Goal: Ask a question

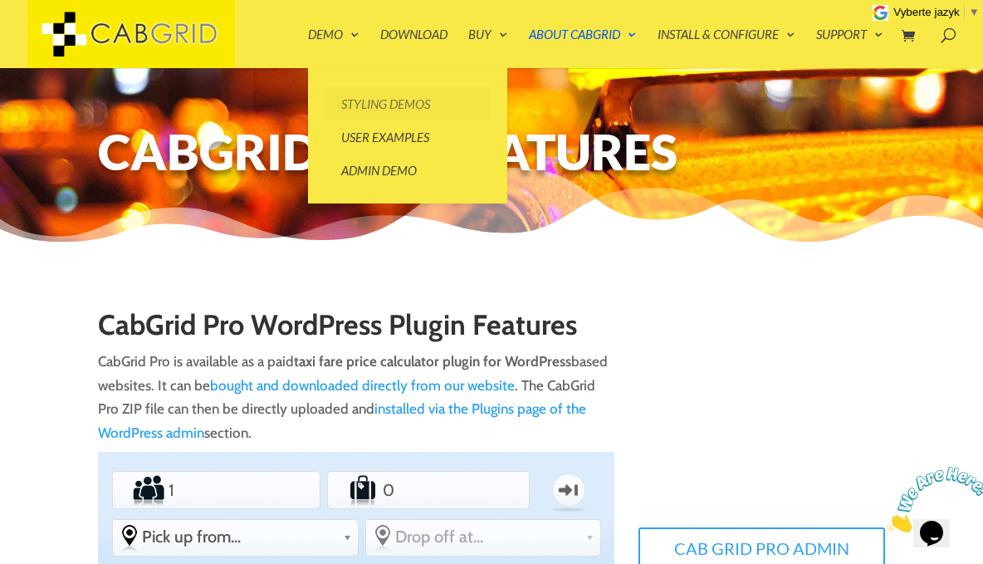
click at [370, 103] on link "Styling Demos" at bounding box center [408, 103] width 166 height 33
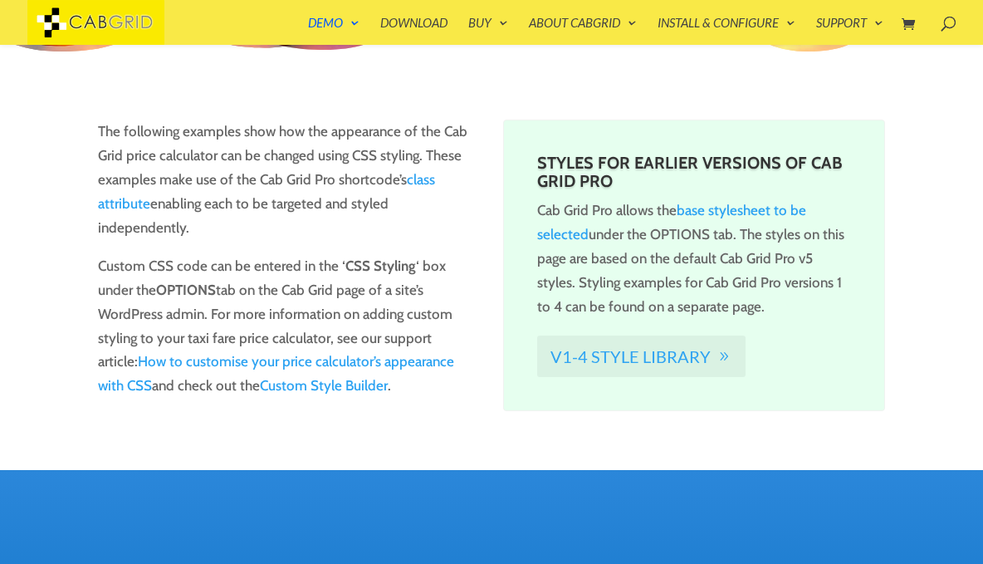
scroll to position [157, 0]
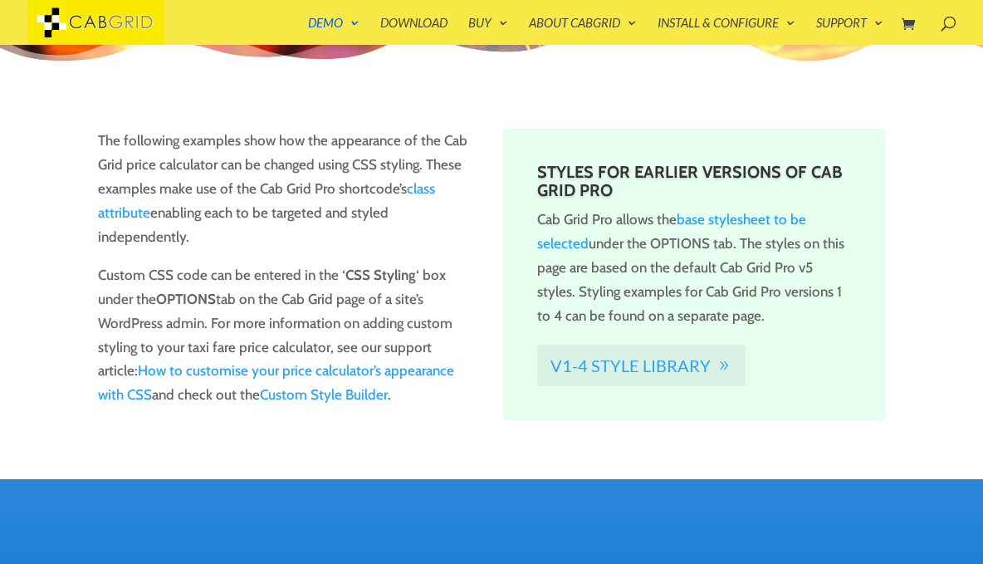
click at [608, 367] on link "v1-4 Style Library" at bounding box center [641, 366] width 208 height 42
click at [669, 361] on link "v1-4 Style Library" at bounding box center [641, 366] width 208 height 42
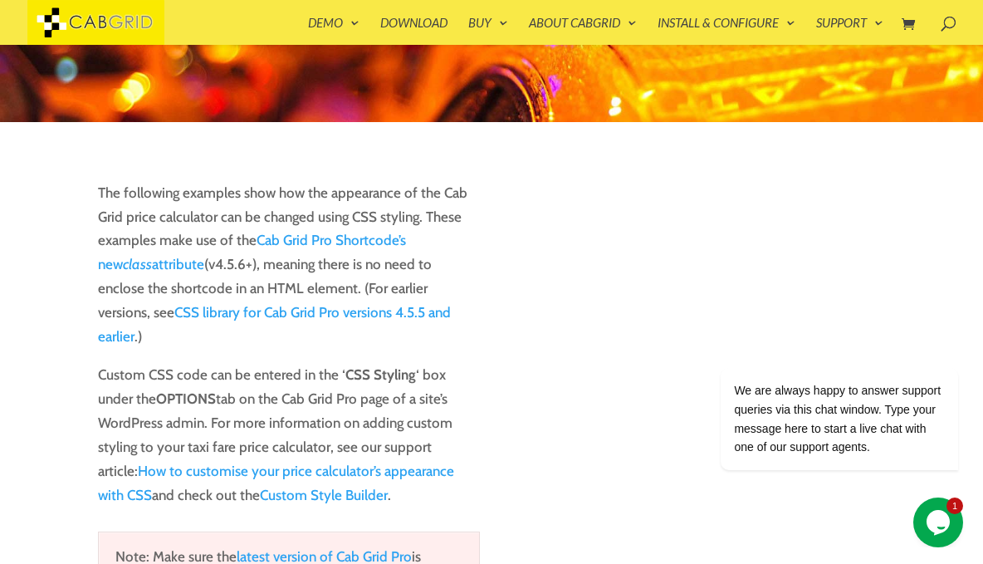
scroll to position [120, 0]
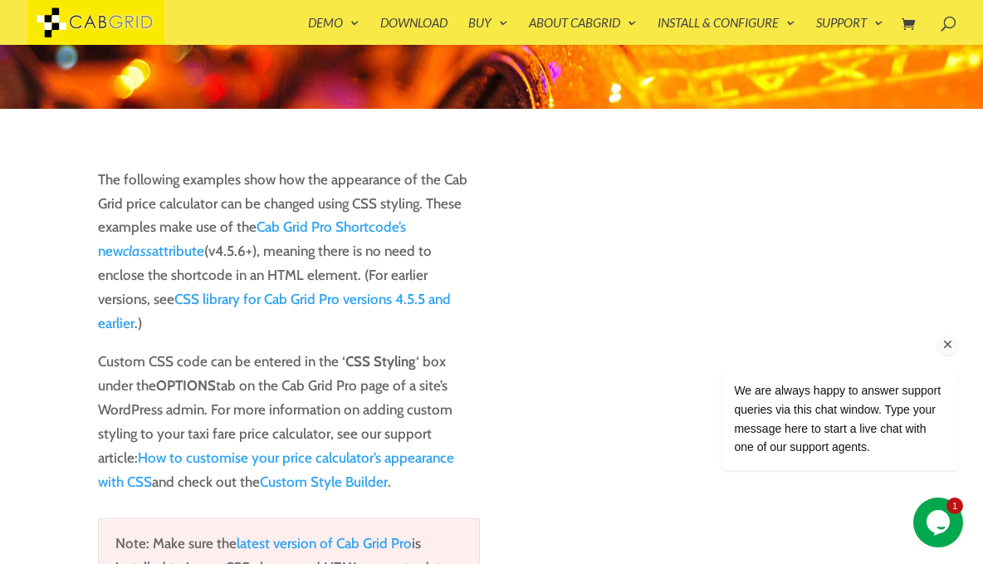
click at [698, 269] on div "We are always happy to answer support queries via this chat window. Type your m…" at bounding box center [817, 350] width 299 height 271
click at [695, 275] on div "We are always happy to answer support queries via this chat window. Type your m…" at bounding box center [817, 350] width 299 height 271
click at [690, 274] on div "We are always happy to answer support queries via this chat window. Type your m…" at bounding box center [817, 350] width 299 height 271
click at [953, 344] on icon "Chat attention grabber" at bounding box center [948, 344] width 15 height 15
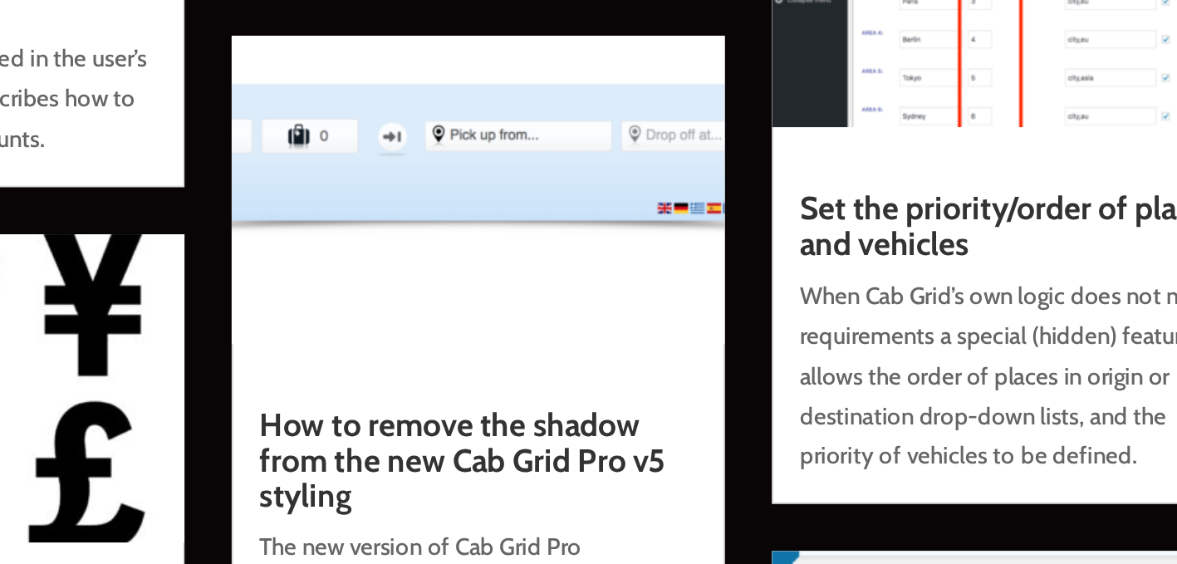
scroll to position [15612, 0]
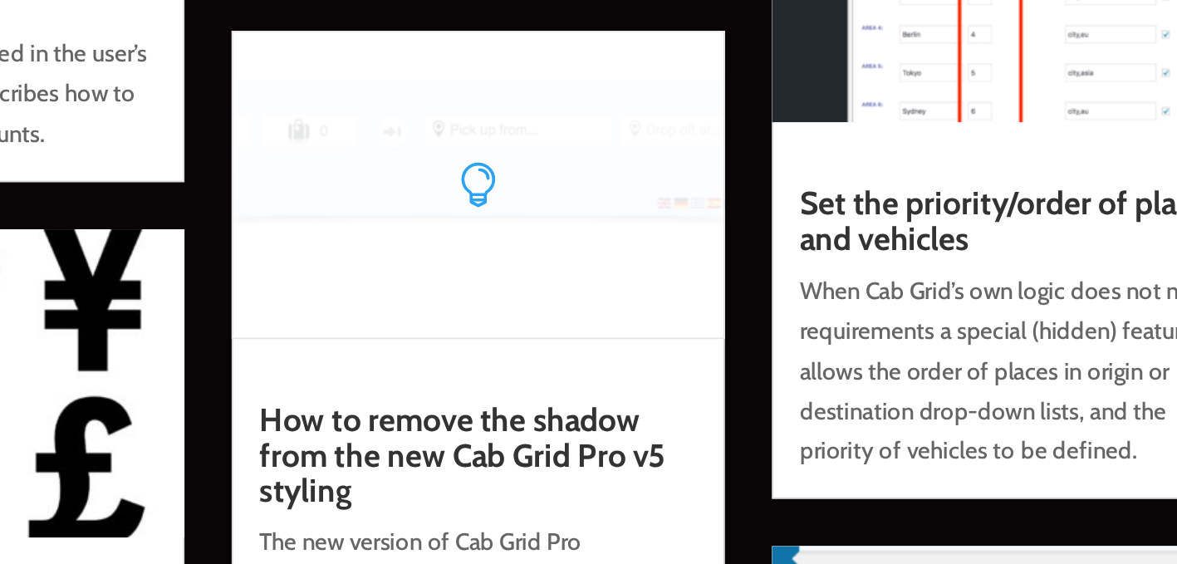
click at [635, 279] on img at bounding box center [588, 242] width 295 height 184
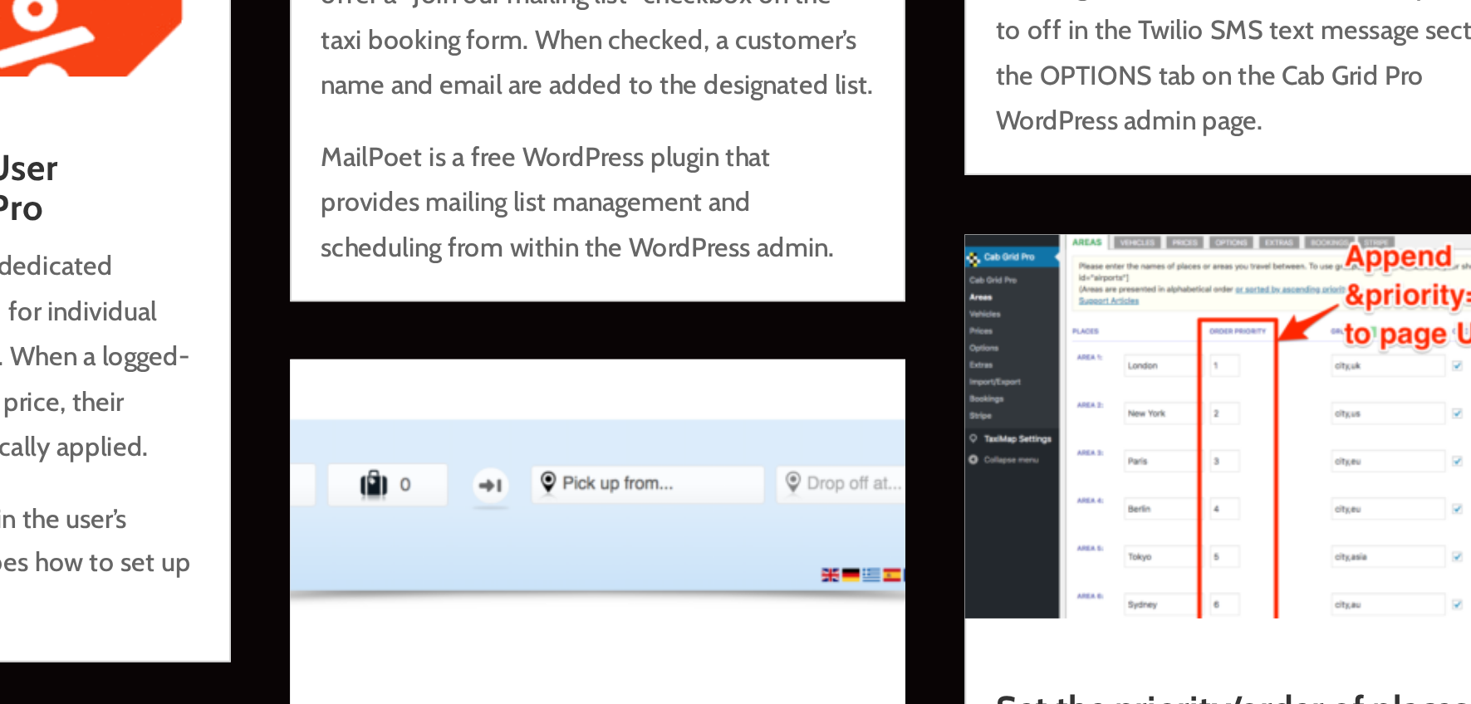
scroll to position [15611, 0]
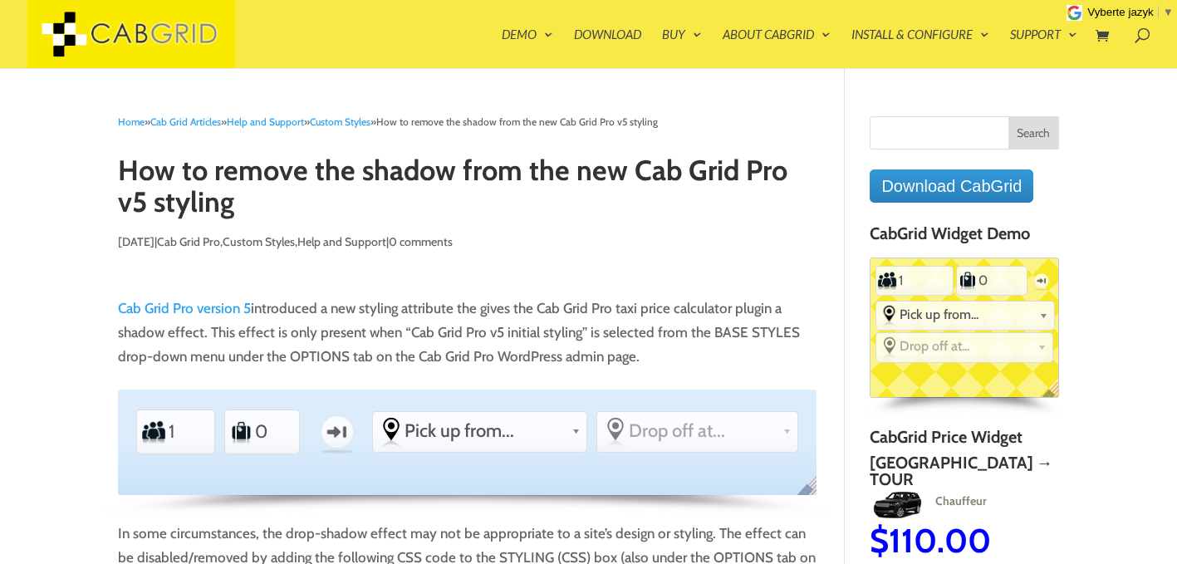
click at [678, 260] on p "Sep 20, 2018 (updated: March 20, 2019 ) | Cab Grid Pro , Custom Styles , Help a…" at bounding box center [467, 248] width 699 height 37
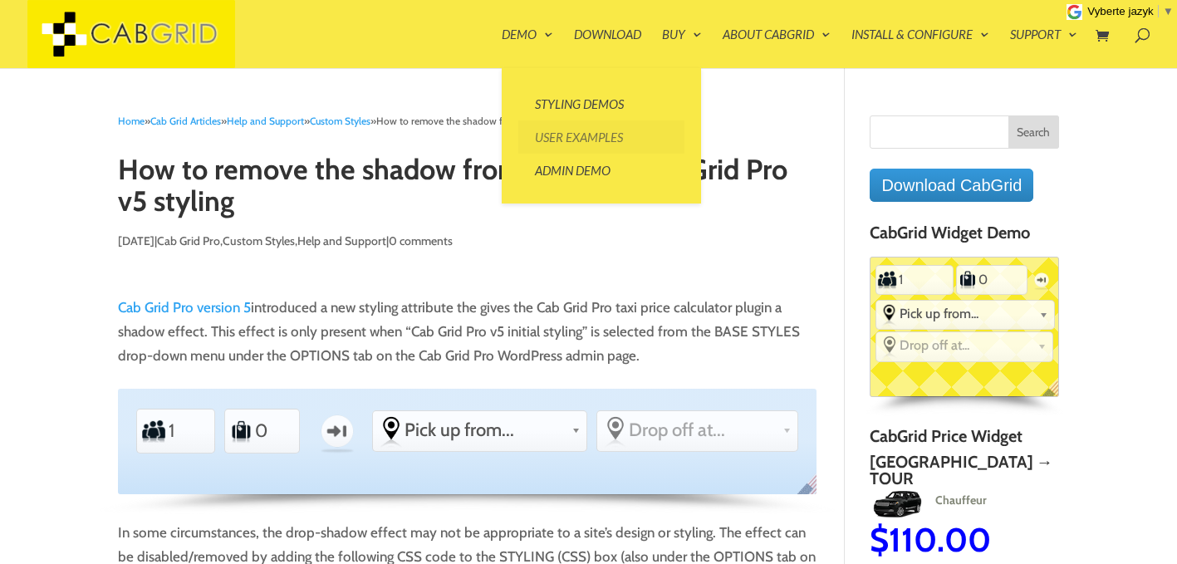
click at [556, 135] on link "User Examples" at bounding box center [601, 136] width 166 height 33
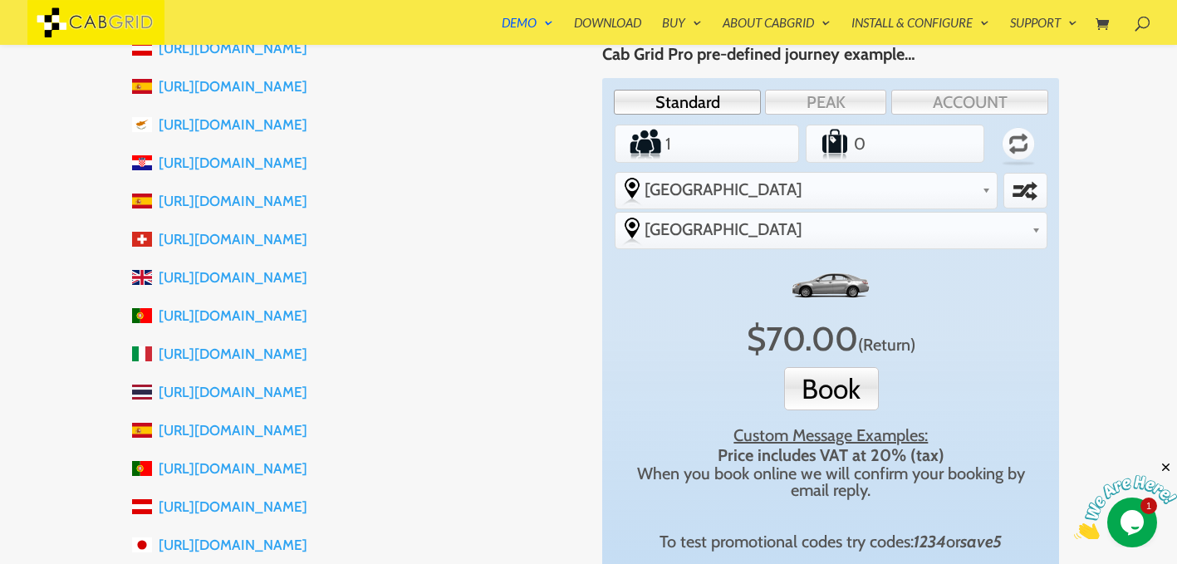
scroll to position [439, 0]
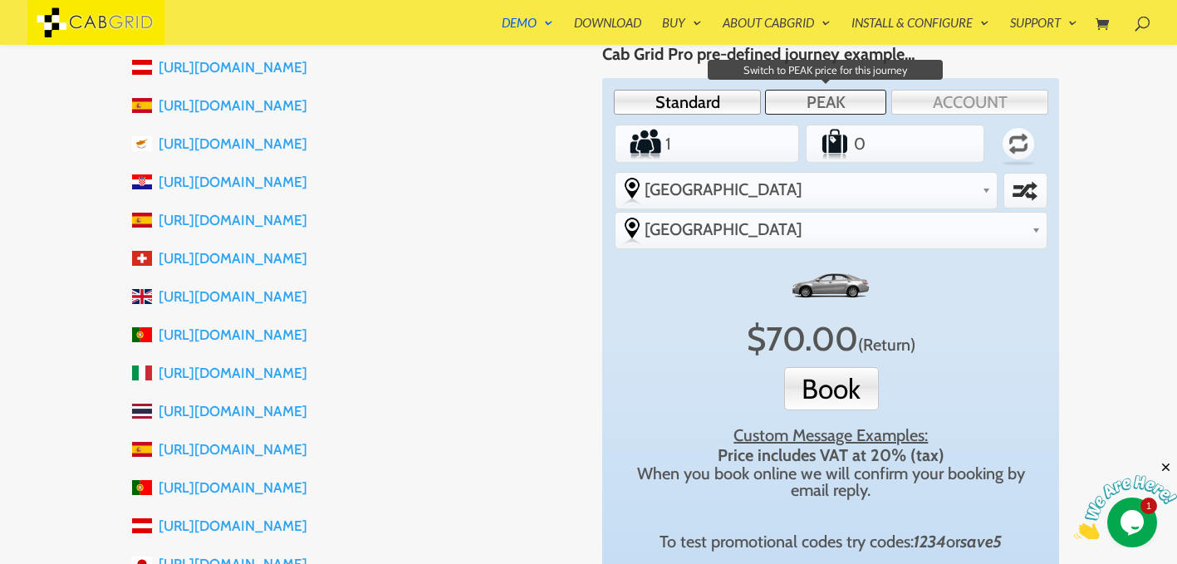
click at [854, 101] on link "PEAK" at bounding box center [825, 102] width 121 height 25
click at [816, 101] on link "PEAK" at bounding box center [825, 102] width 121 height 25
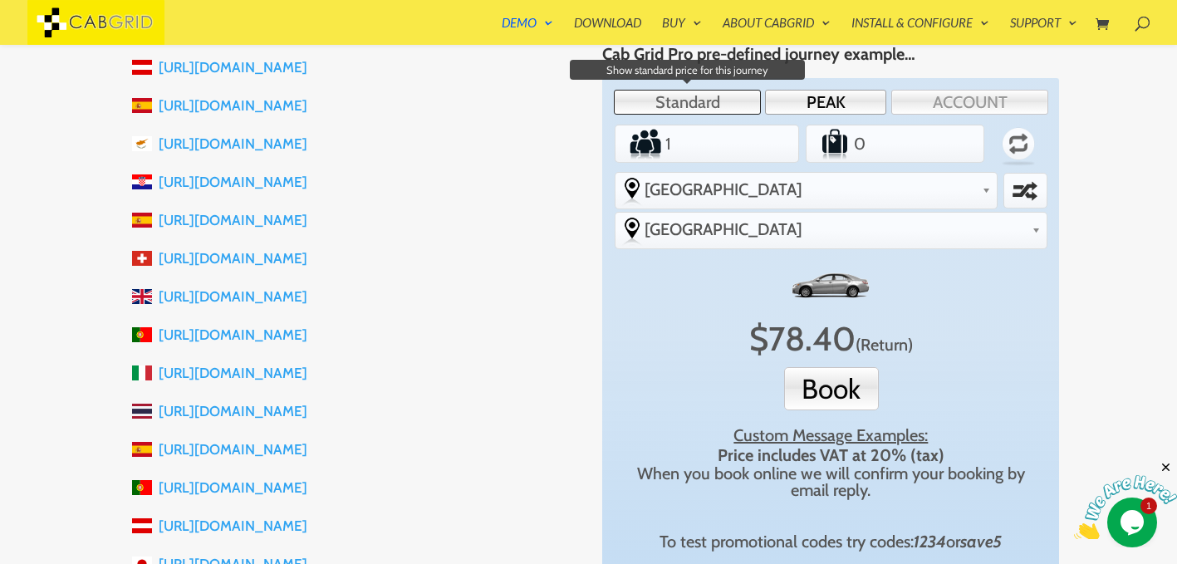
click at [728, 103] on link "Standard" at bounding box center [687, 102] width 147 height 25
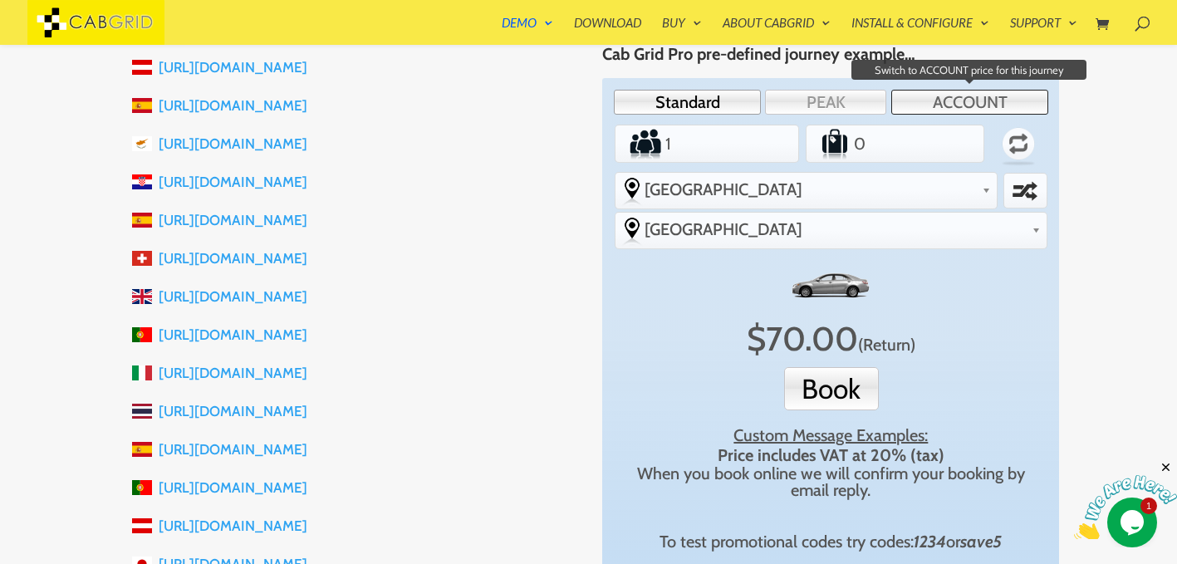
click at [945, 98] on link "ACCOUNT" at bounding box center [969, 102] width 157 height 25
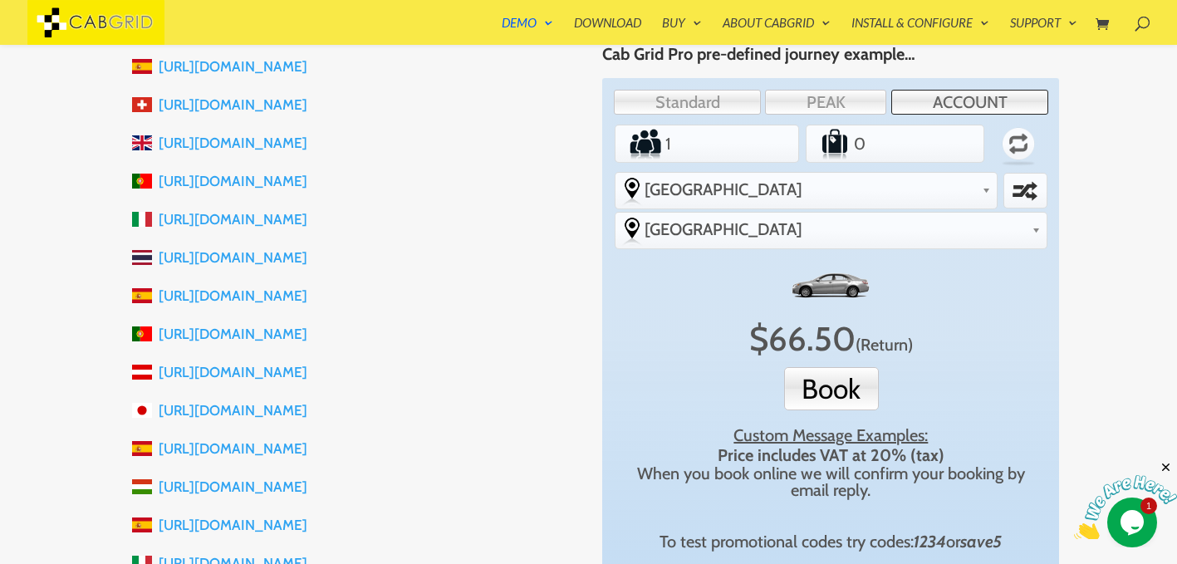
scroll to position [581, 0]
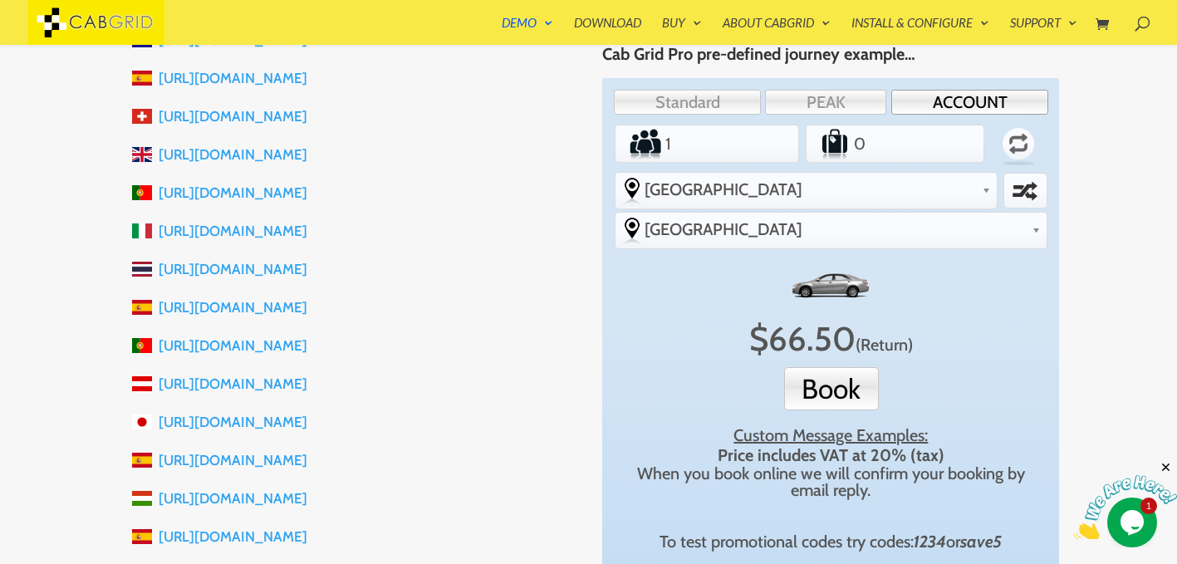
click at [650, 292] on div "X $ 66.50 (Return) Book Custom Message Examples: Price includes VAT at 20% (tax…" at bounding box center [830, 410] width 421 height 297
click at [1006, 195] on label "Swap selected destinations" at bounding box center [1025, 191] width 39 height 30
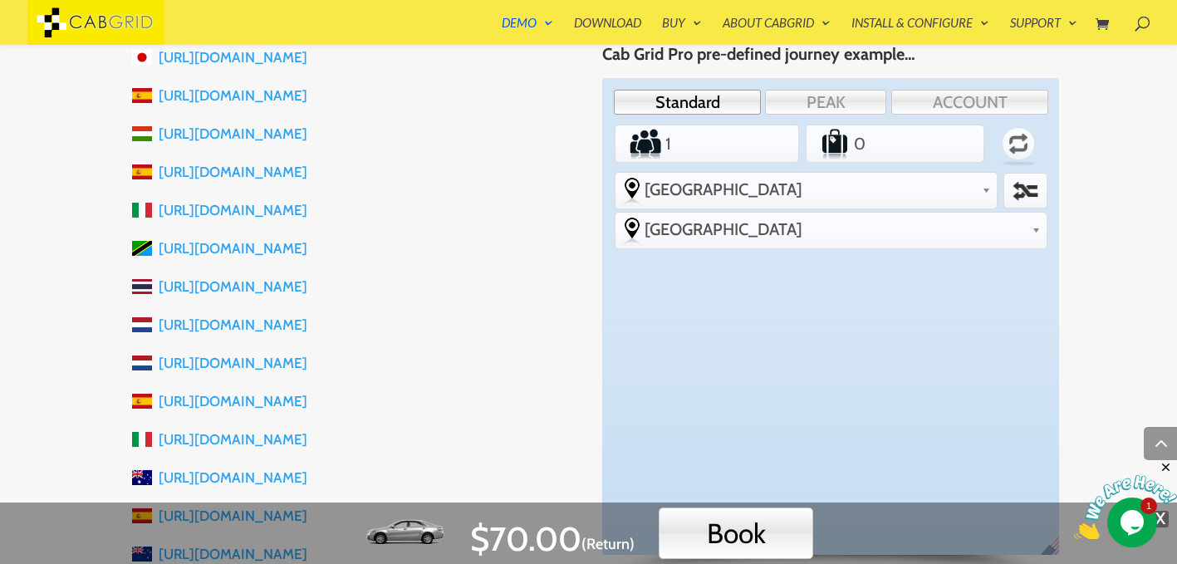
scroll to position [947, 0]
click at [230, 323] on link "https://taxious.nl" at bounding box center [233, 324] width 149 height 17
click at [547, 271] on li "https://easythaitransfers.com" at bounding box center [353, 286] width 443 height 38
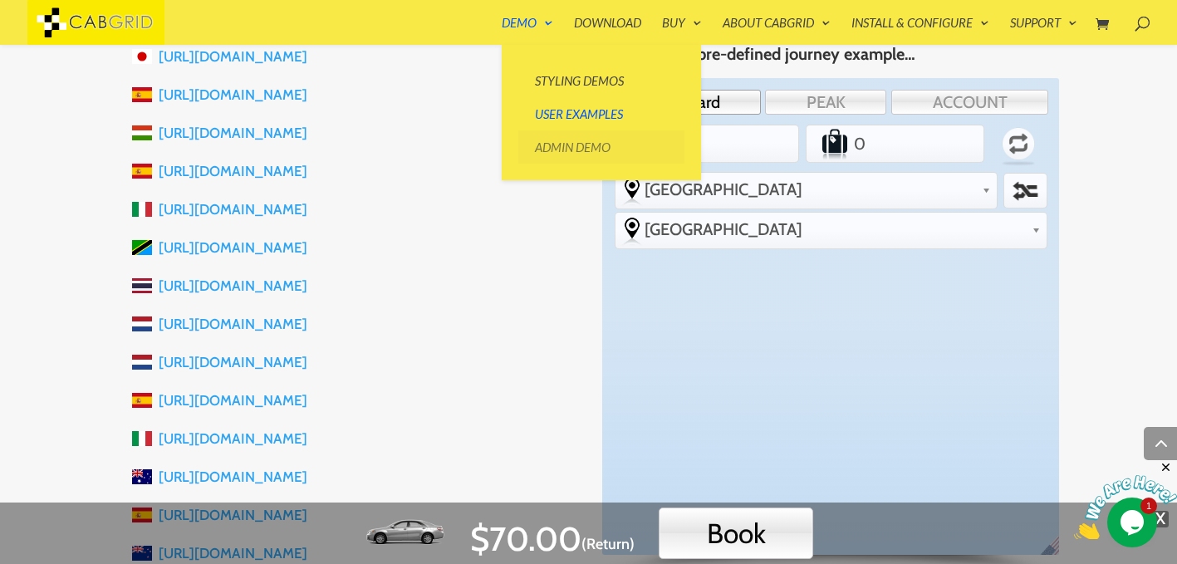
click at [552, 147] on link "Admin Demo" at bounding box center [601, 146] width 166 height 33
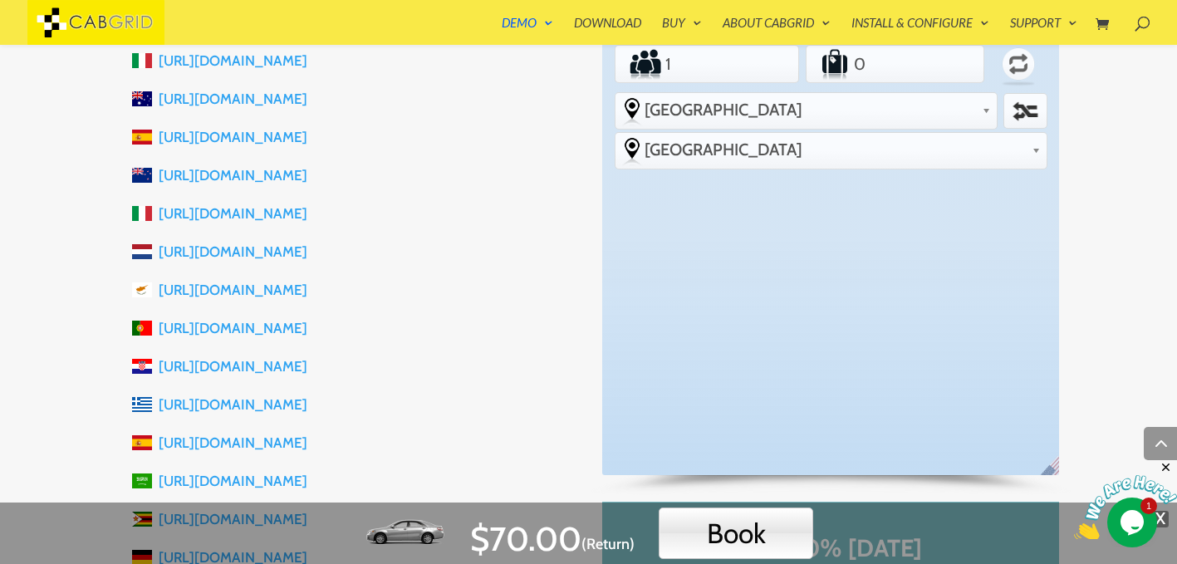
scroll to position [1331, 0]
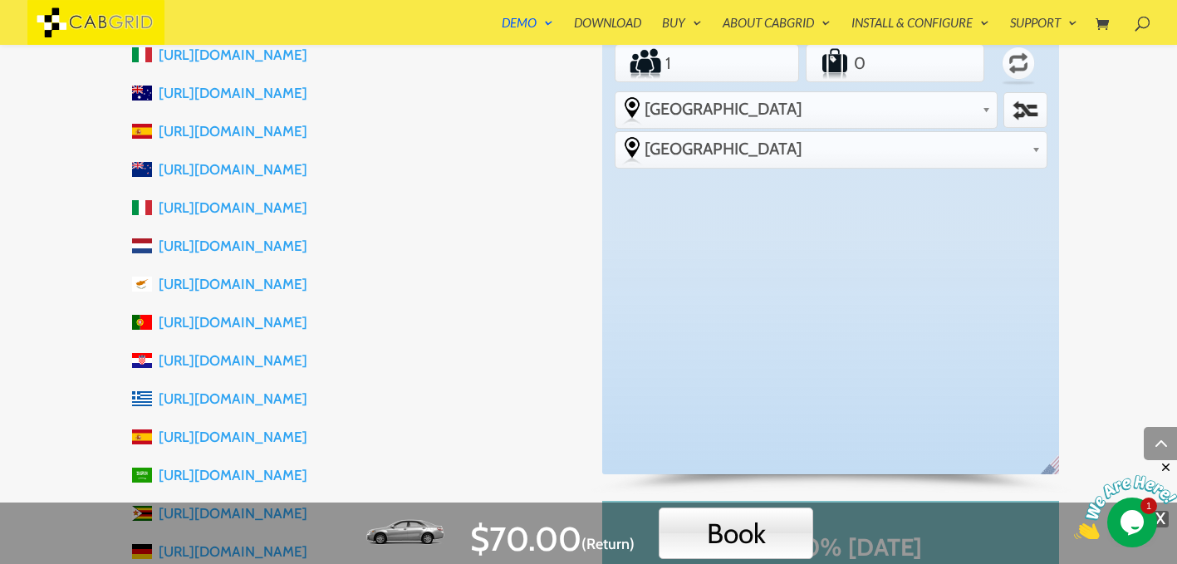
click at [307, 325] on link "https://www.transfersfromfaroairport.com" at bounding box center [233, 322] width 149 height 17
click at [520, 260] on li "https://taxitervoort.com" at bounding box center [353, 246] width 443 height 38
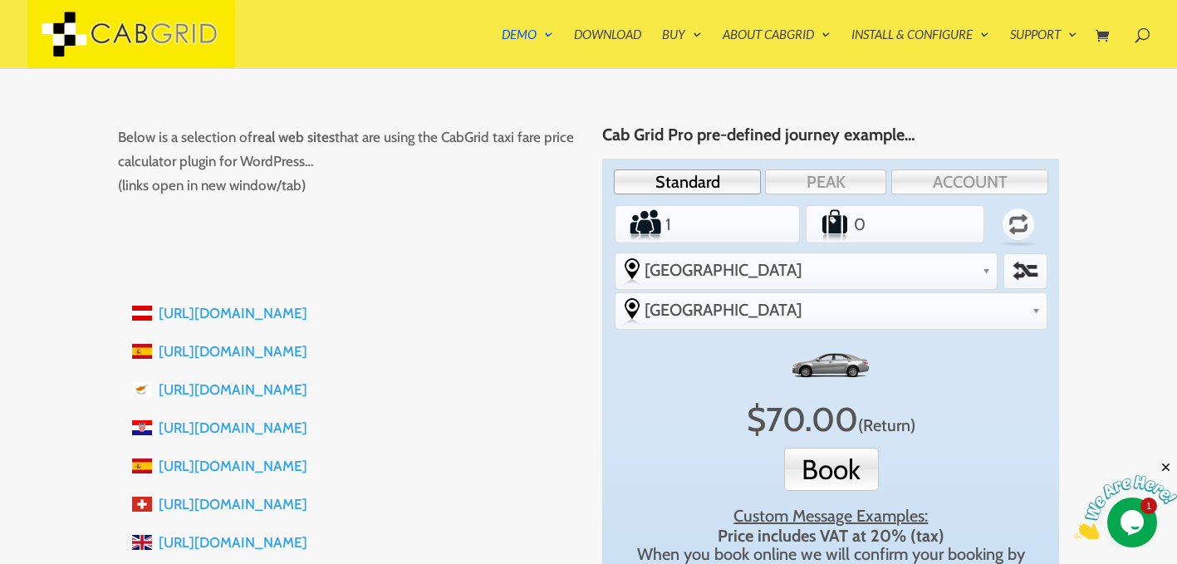
scroll to position [0, 0]
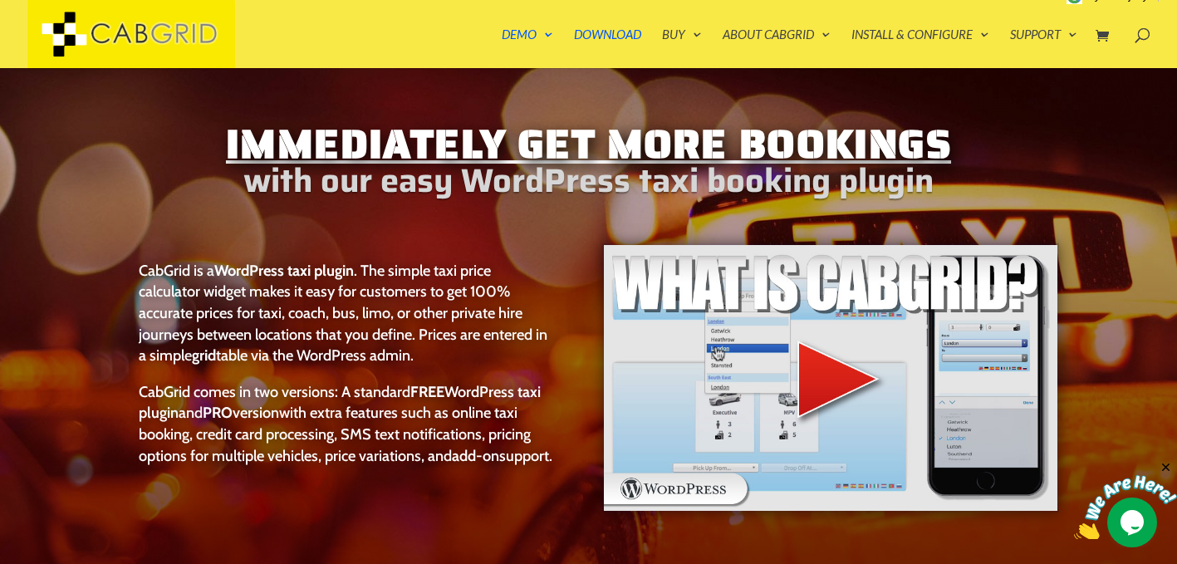
click at [840, 379] on img at bounding box center [830, 378] width 457 height 270
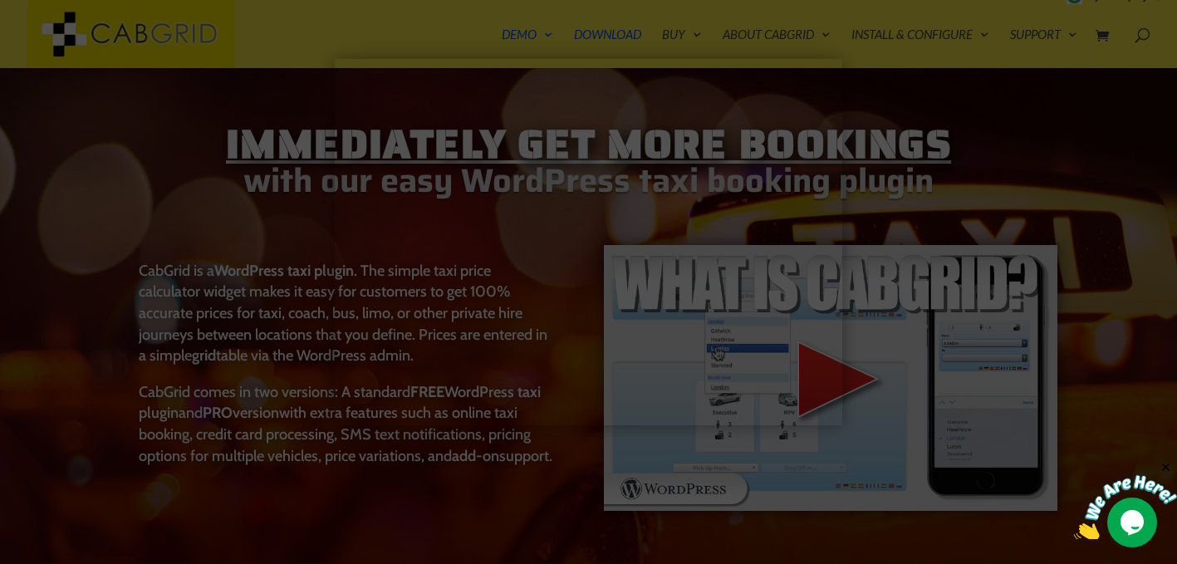
click at [572, 535] on div at bounding box center [588, 282] width 1177 height 564
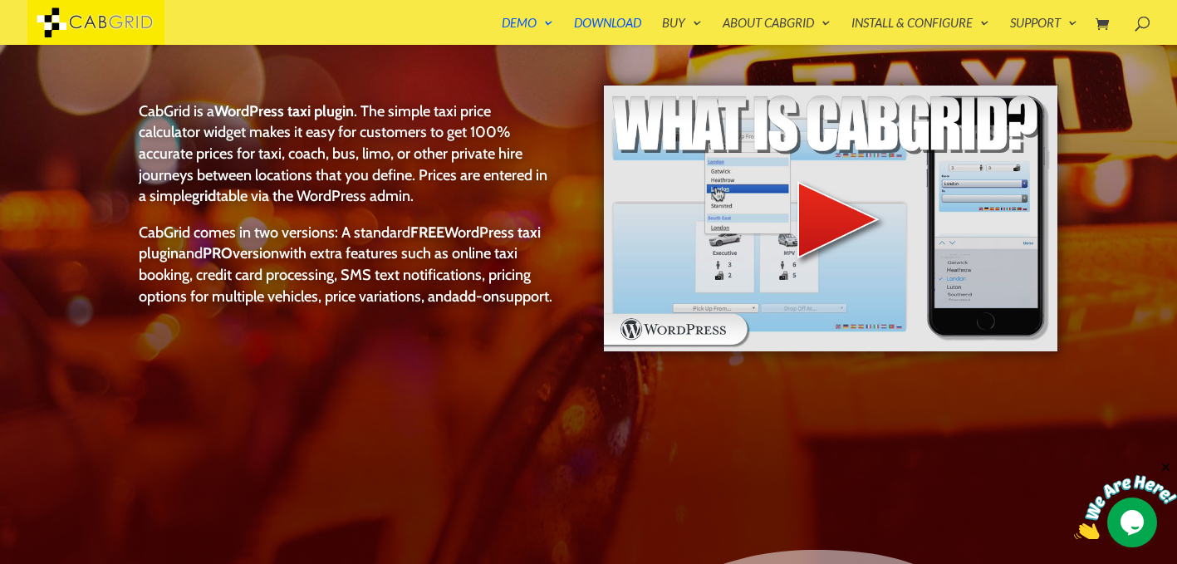
scroll to position [175, 0]
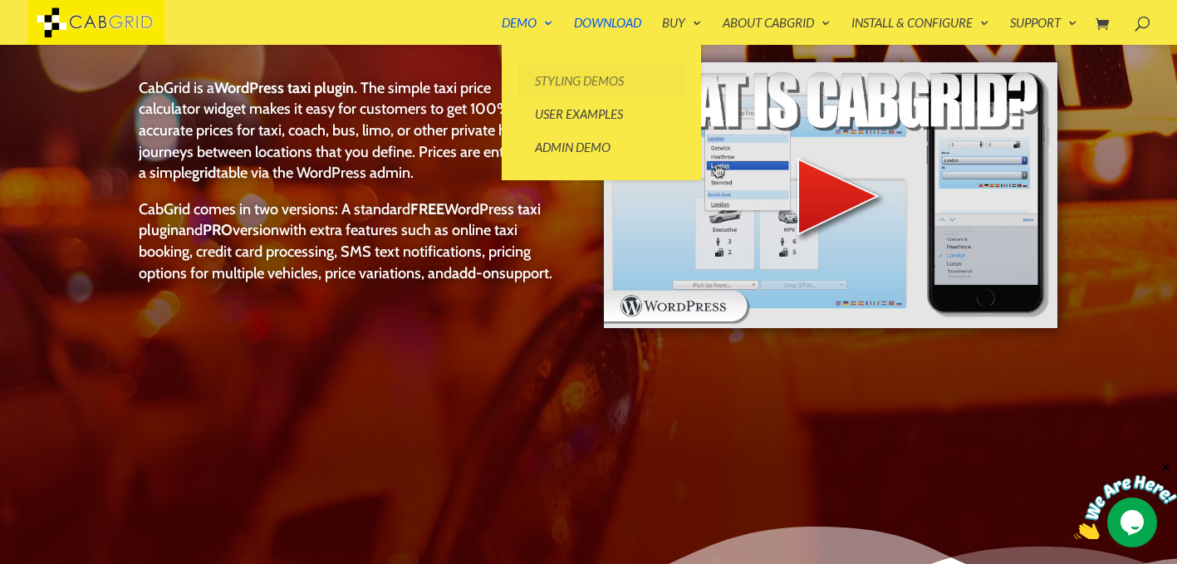
click at [563, 81] on link "Styling Demos" at bounding box center [601, 80] width 166 height 33
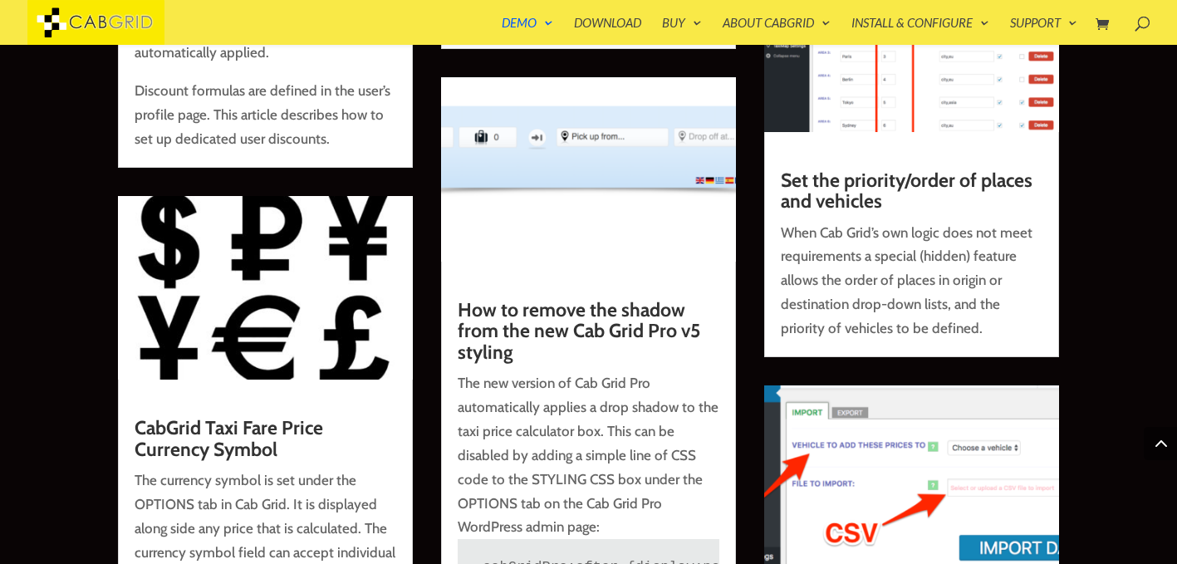
scroll to position [12473, 0]
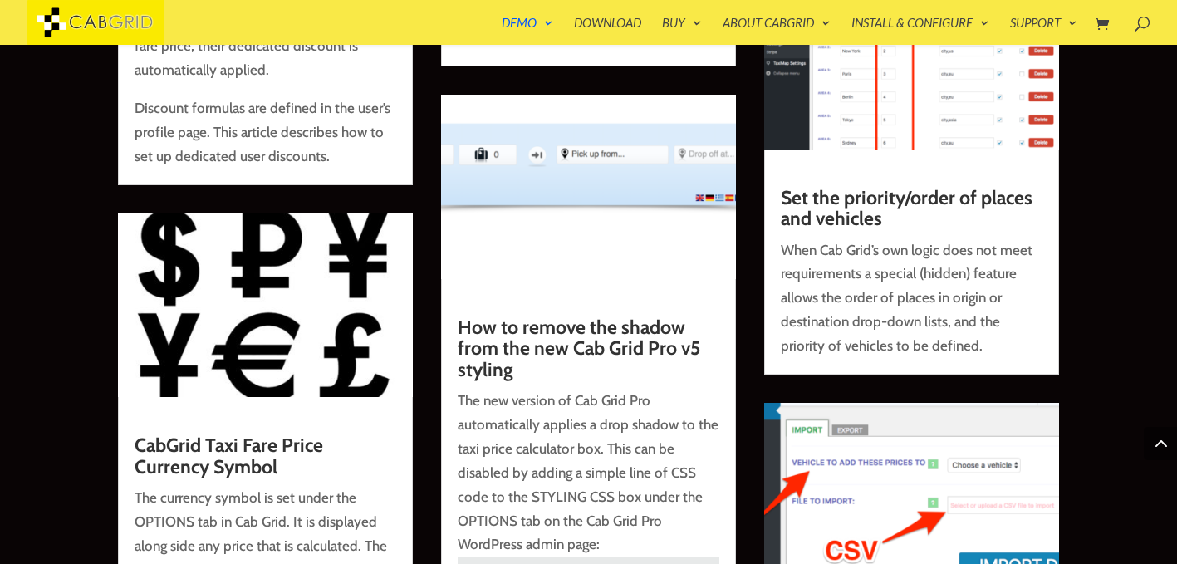
scroll to position [12446, 0]
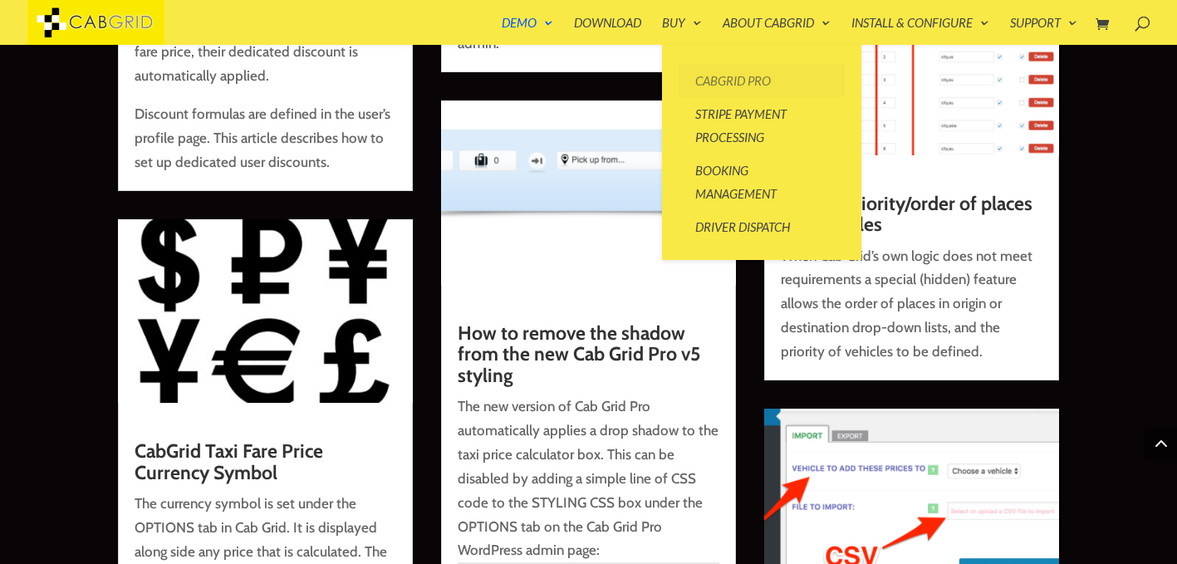
click at [732, 79] on link "CabGrid Pro" at bounding box center [762, 80] width 166 height 33
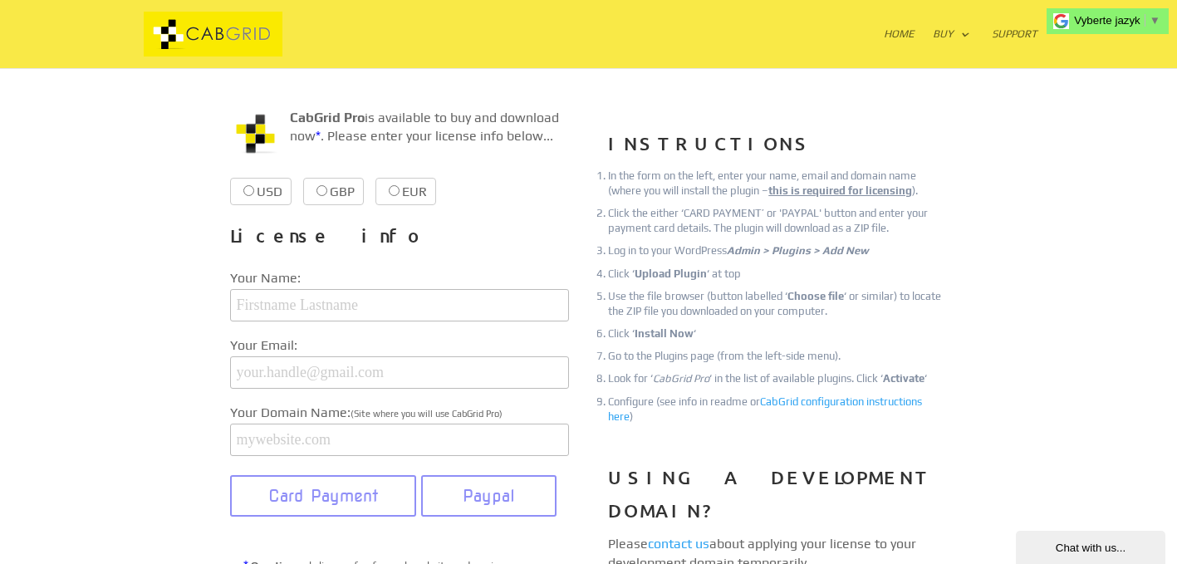
scroll to position [200, 0]
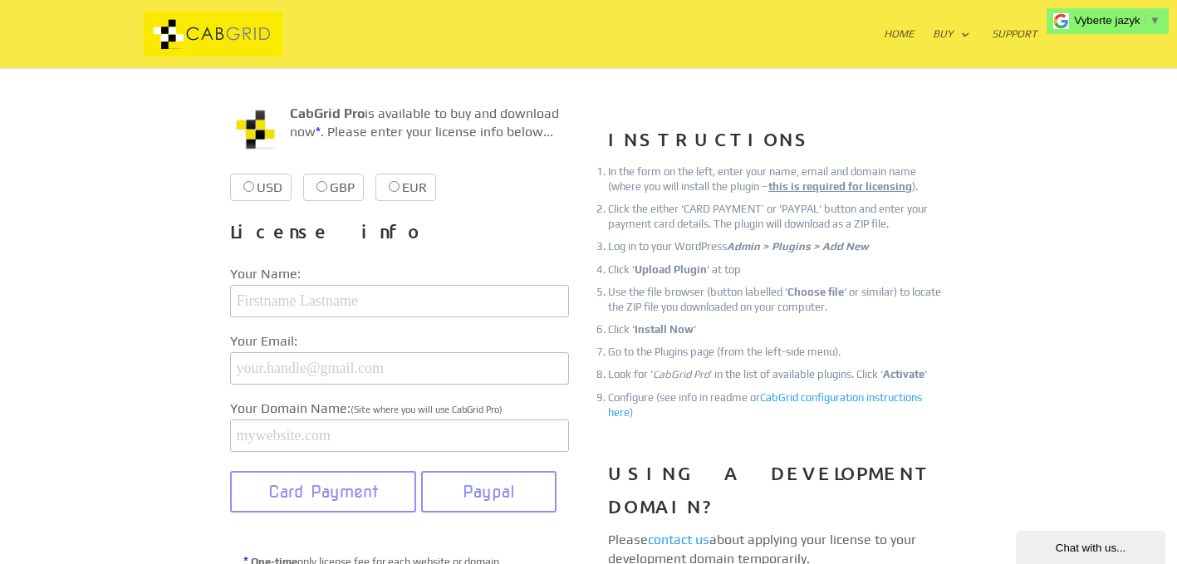
click at [391, 187] on input "EUR €38.99 €38.99" at bounding box center [394, 186] width 11 height 11
radio input "true"
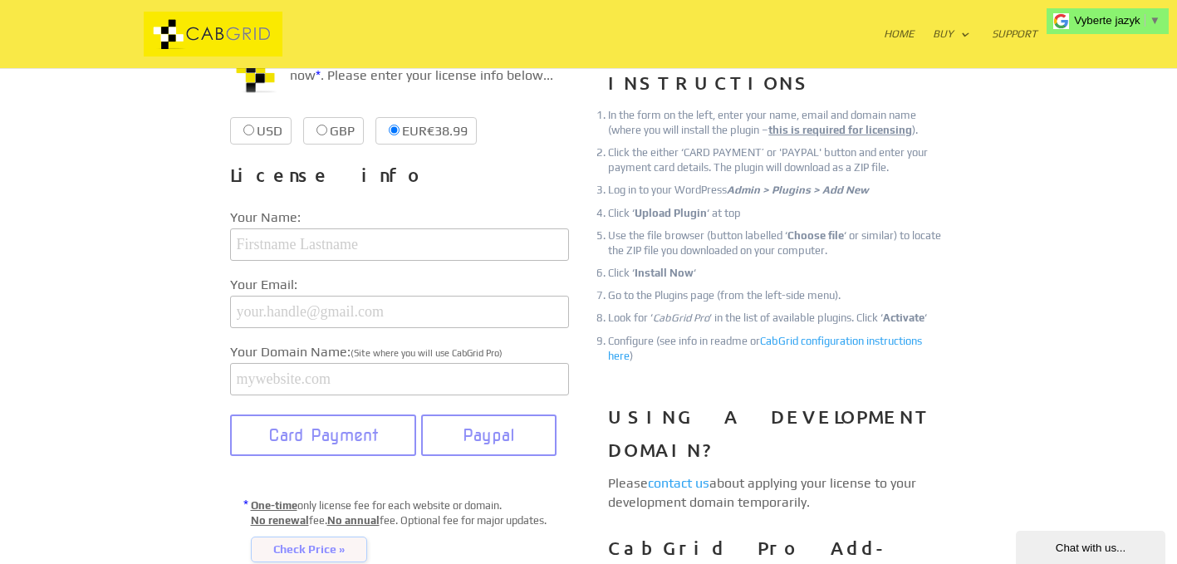
scroll to position [222, 0]
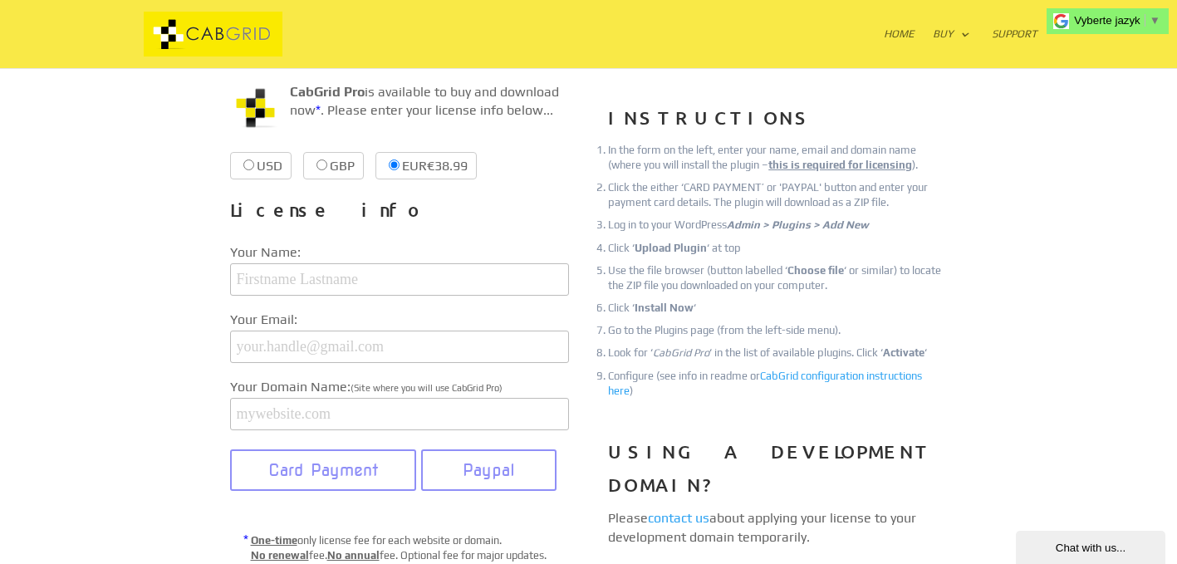
click at [1155, 21] on span "▼" at bounding box center [1155, 20] width 11 height 12
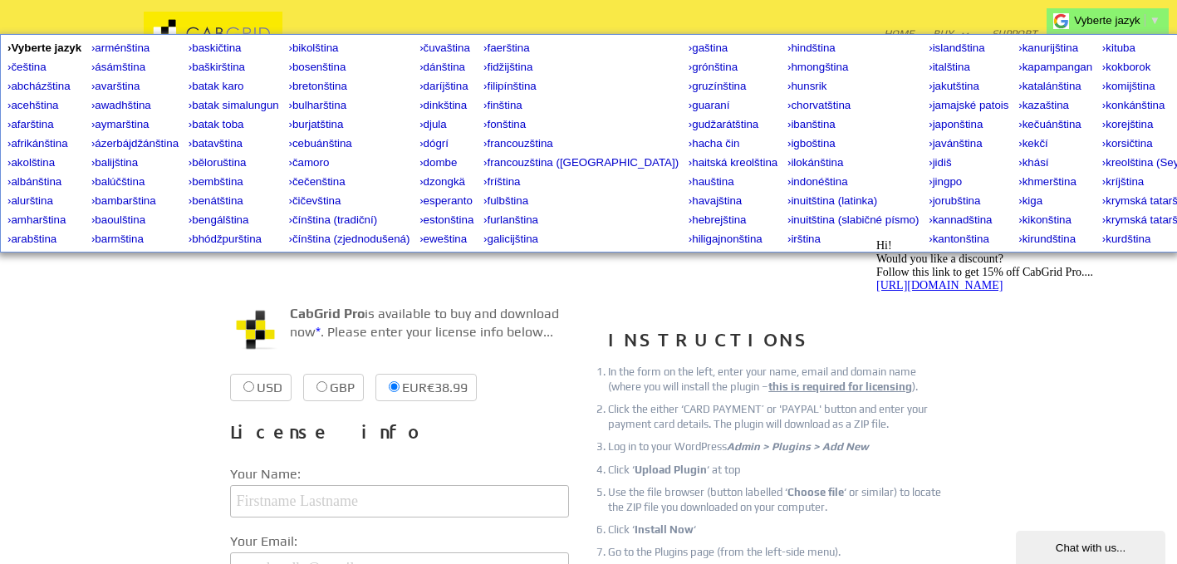
click at [1066, 292] on div "Hi! Would you like a discount? Follow this link to get 15% off CabGrid Pro.... …" at bounding box center [1025, 265] width 299 height 53
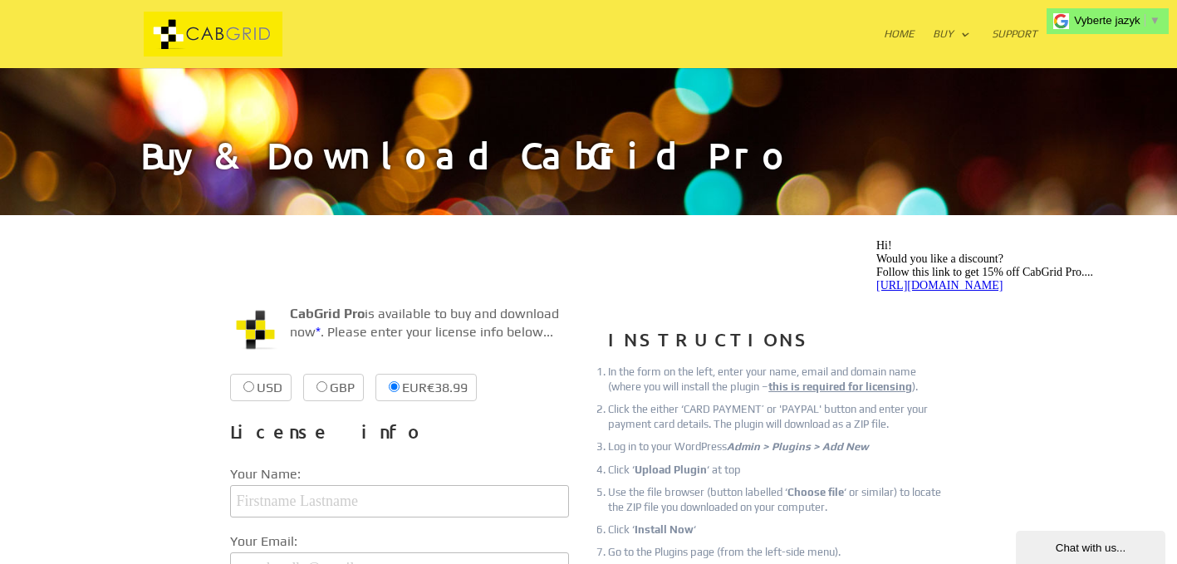
click at [1078, 542] on div "Chat with us..." at bounding box center [1090, 548] width 125 height 12
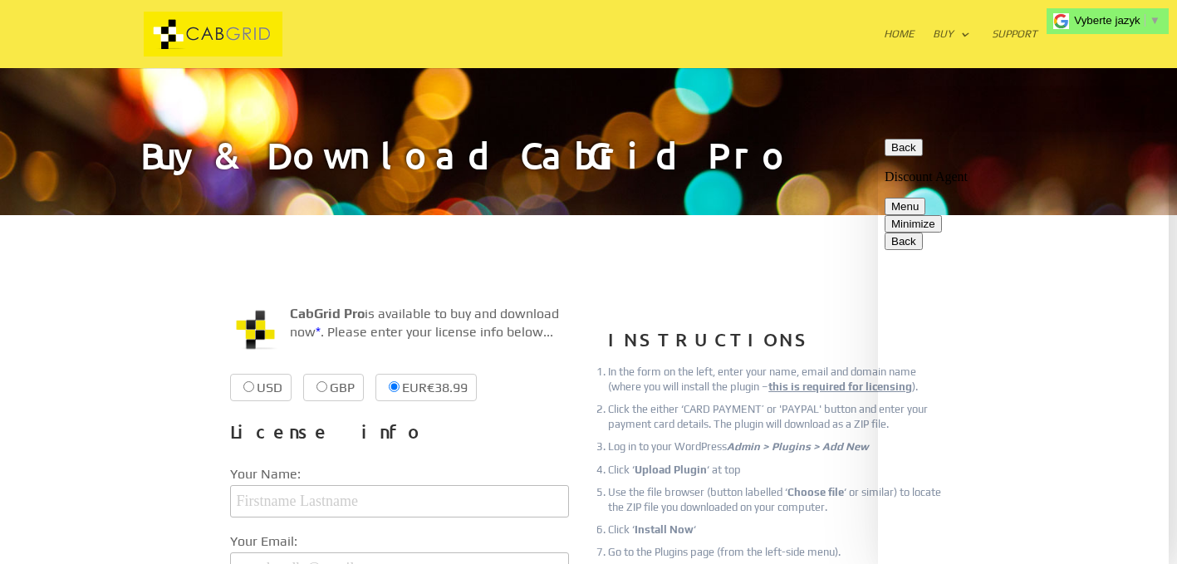
click at [878, 132] on textarea at bounding box center [878, 132] width 0 height 0
drag, startPoint x: 290, startPoint y: 312, endPoint x: 363, endPoint y: 310, distance: 73.1
click at [363, 310] on p "CabGrid Pro is available to buy and download now * . Please enter your license …" at bounding box center [399, 330] width 339 height 51
copy strong "CabGrid Pro"
click at [878, 132] on div "Rate this chat Upload File Insert emoji" at bounding box center [878, 132] width 0 height 0
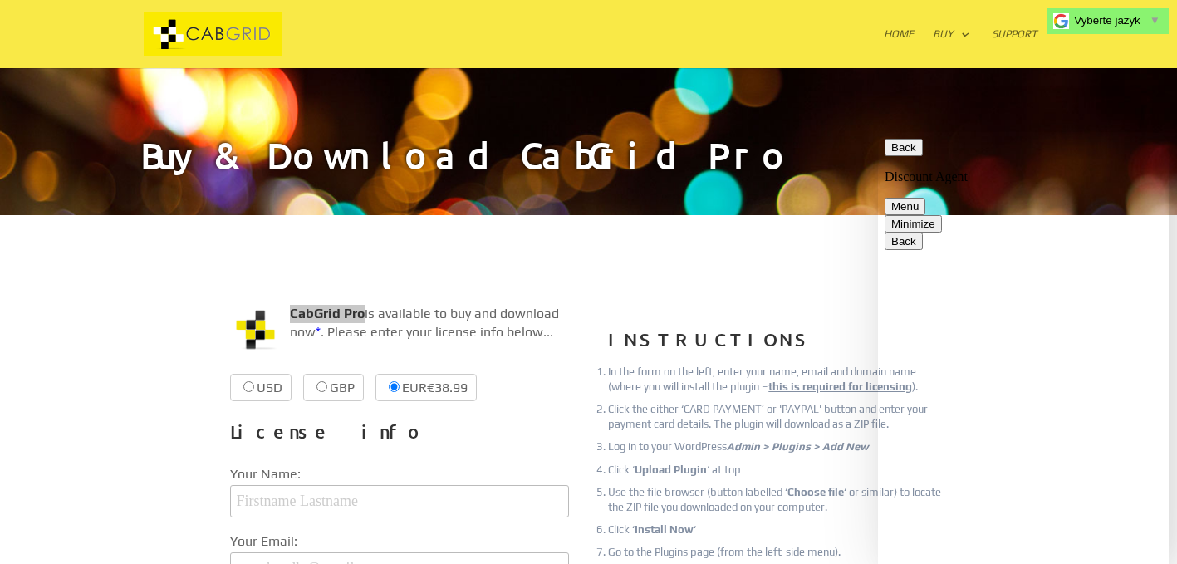
click at [878, 132] on textarea at bounding box center [878, 132] width 0 height 0
paste textarea "CabGrid Pro"
click at [878, 132] on textarea "Hi Interested in CabGrid Pro" at bounding box center [878, 132] width 0 height 0
type textarea "Hi Interested in CabGrid Pro can you share me Demo link for more information"
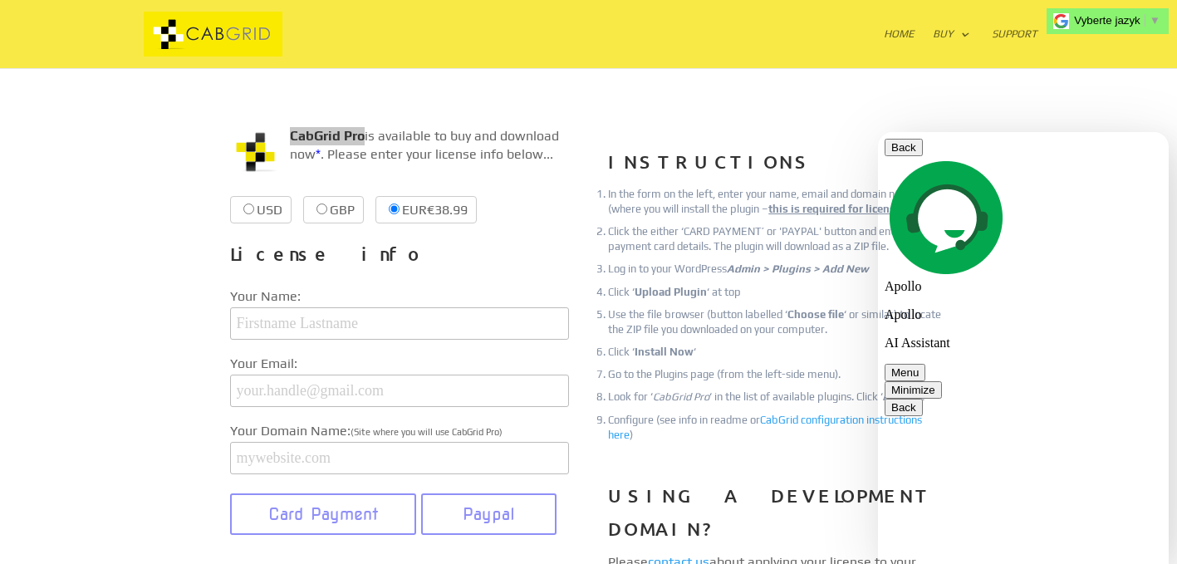
scroll to position [179, 0]
click at [942, 381] on button "Minimize" at bounding box center [913, 389] width 57 height 17
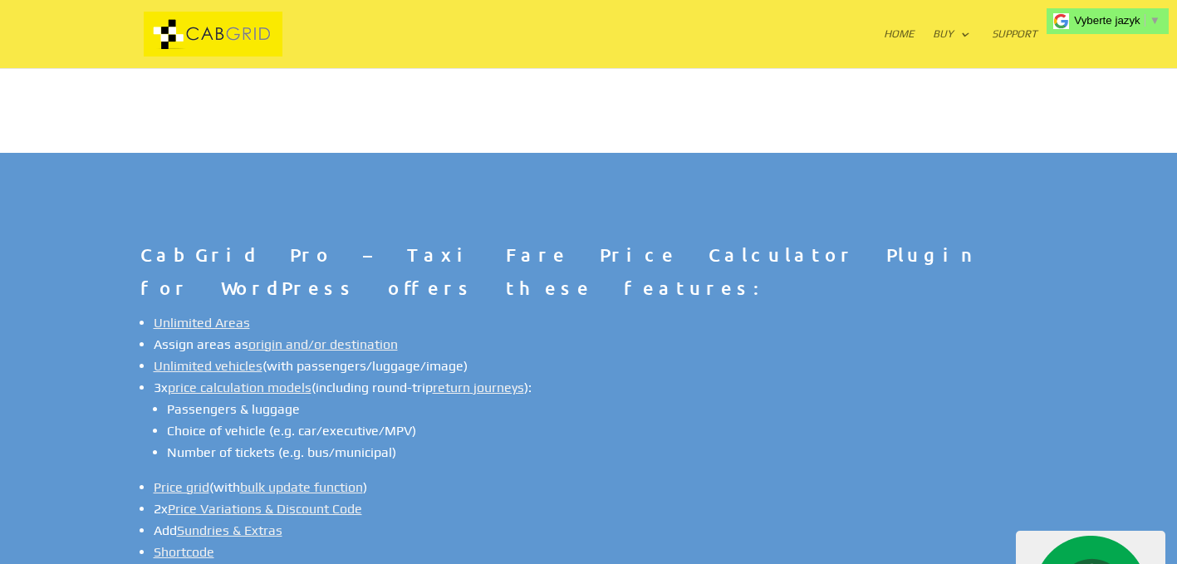
scroll to position [1034, 0]
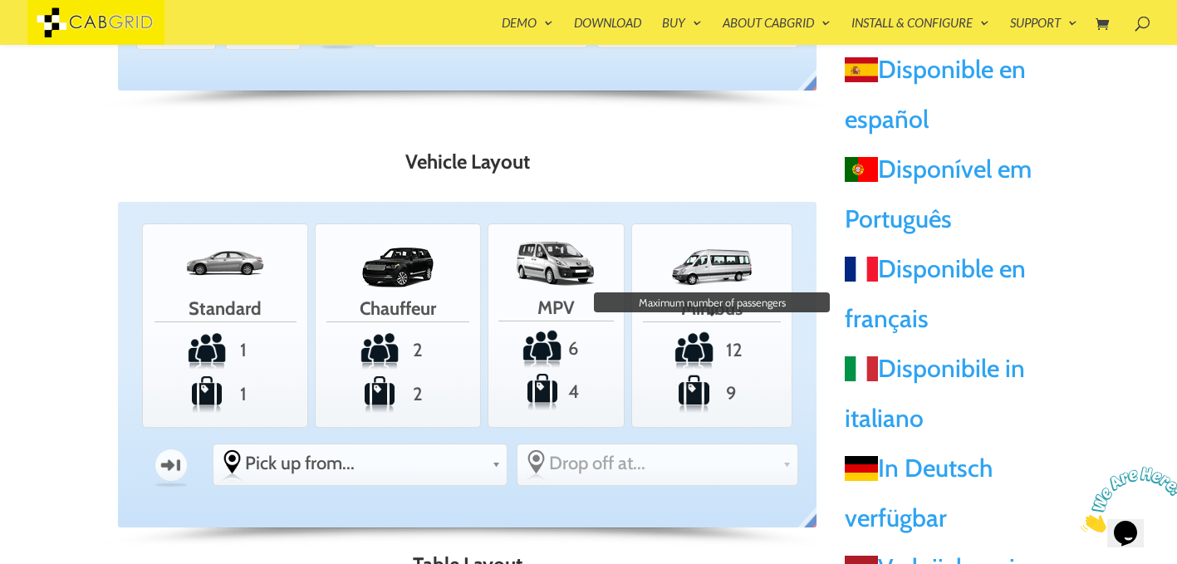
scroll to position [400, 0]
